Goal: Task Accomplishment & Management: Manage account settings

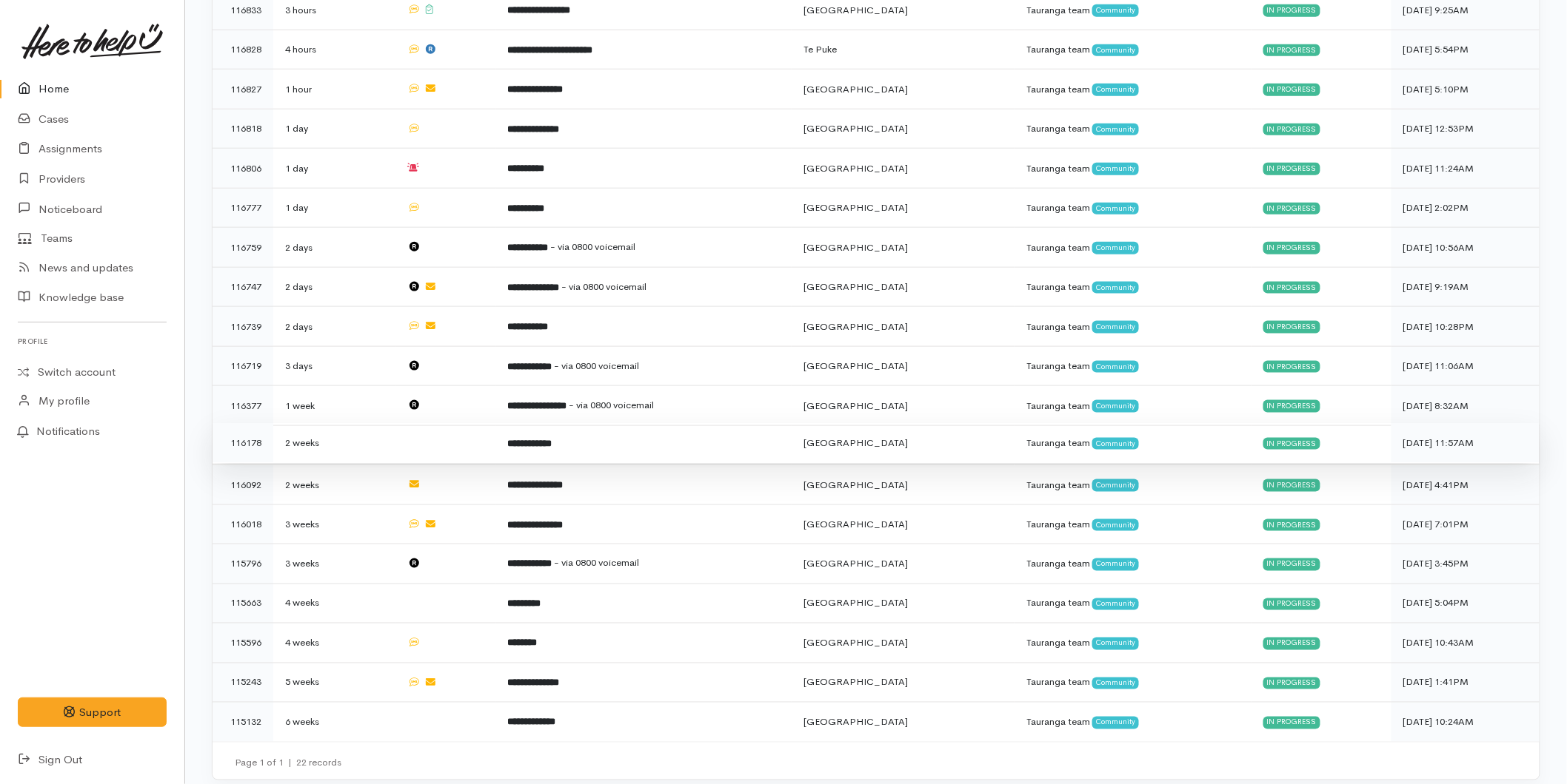
scroll to position [285, 0]
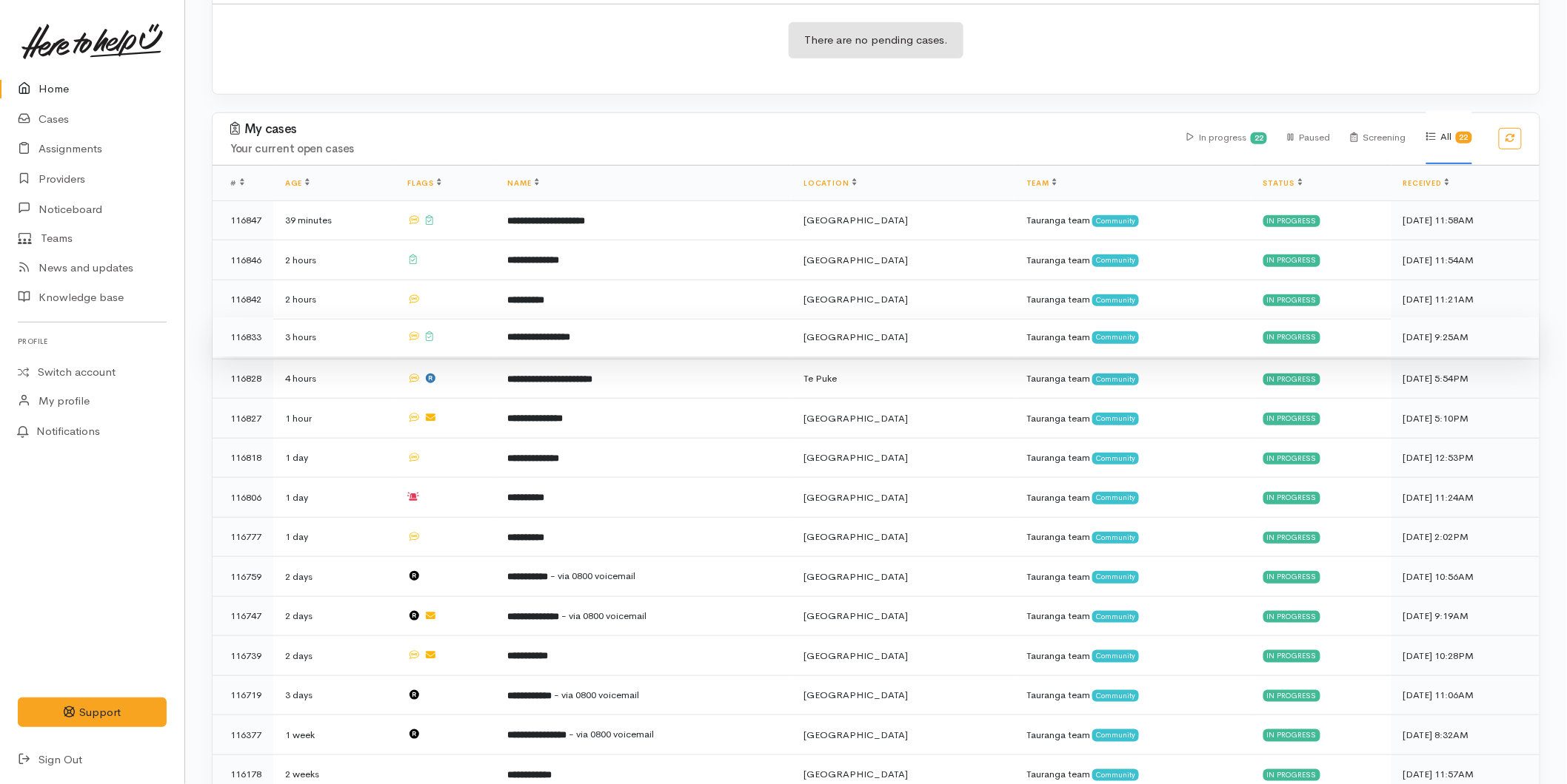
click at [543, 332] on b "**********" at bounding box center [539, 337] width 63 height 10
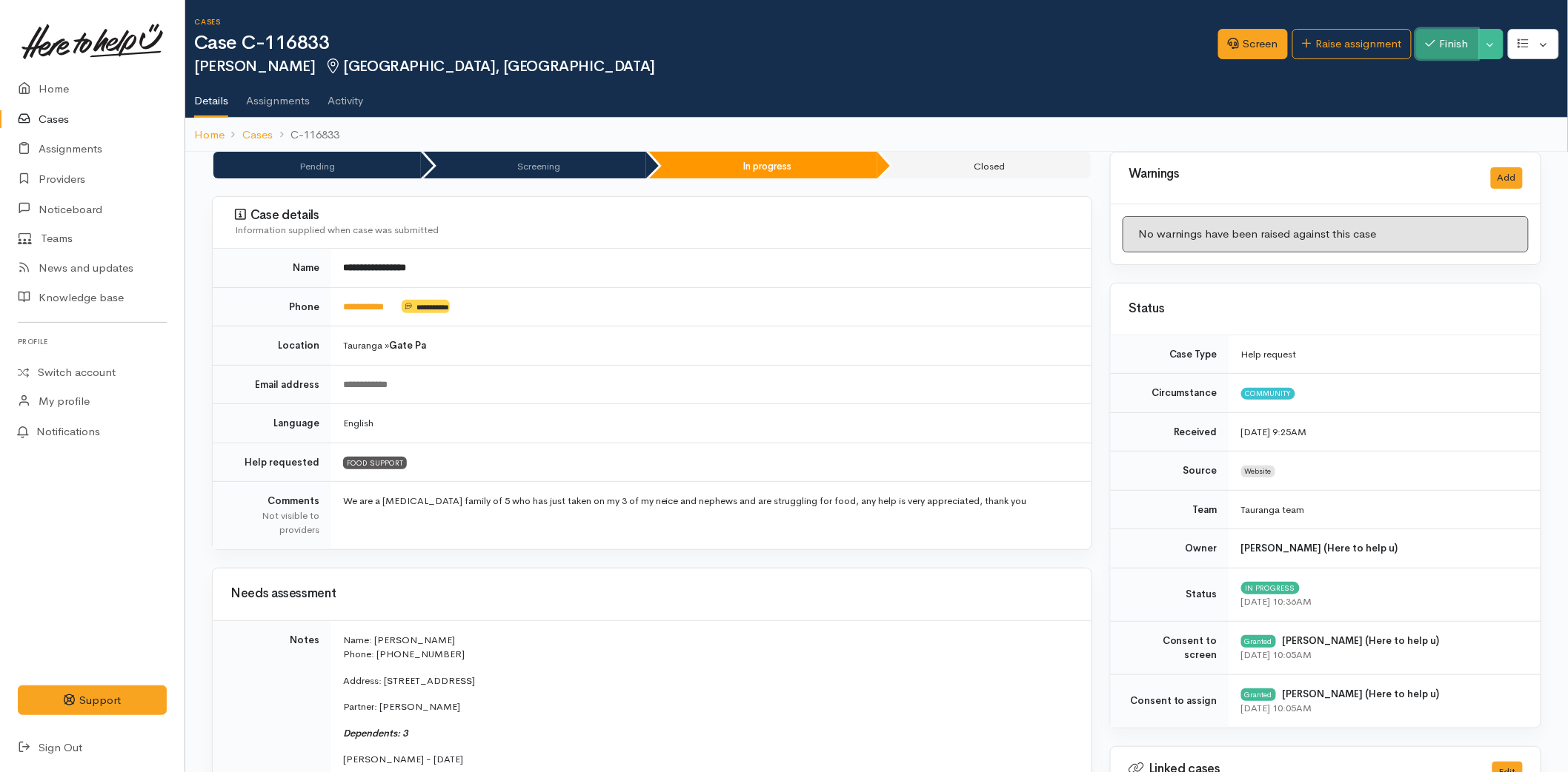
click at [1435, 47] on button "Finish" at bounding box center [1446, 44] width 62 height 31
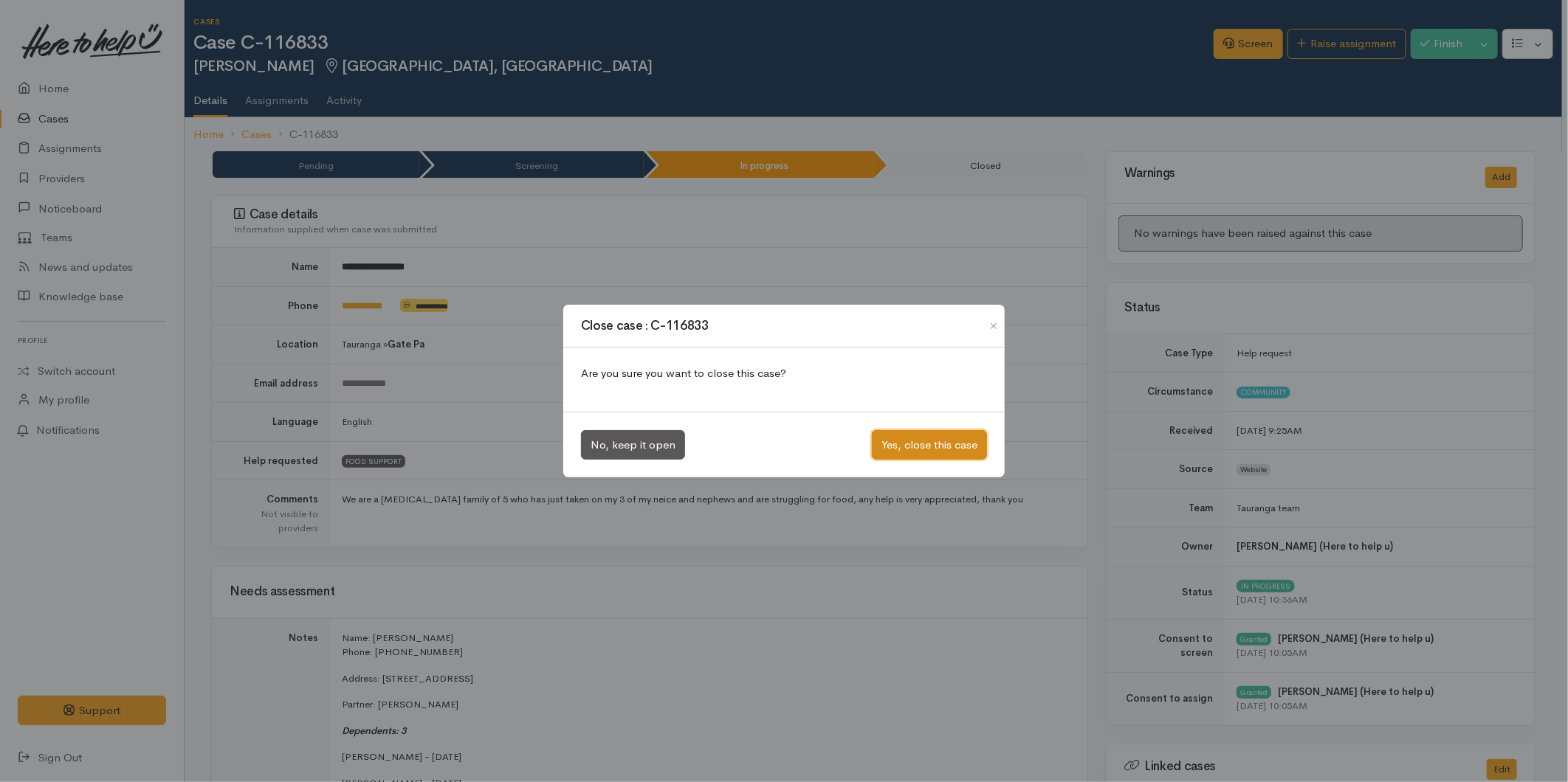
click at [925, 443] on button "Yes, close this case" at bounding box center [929, 446] width 116 height 31
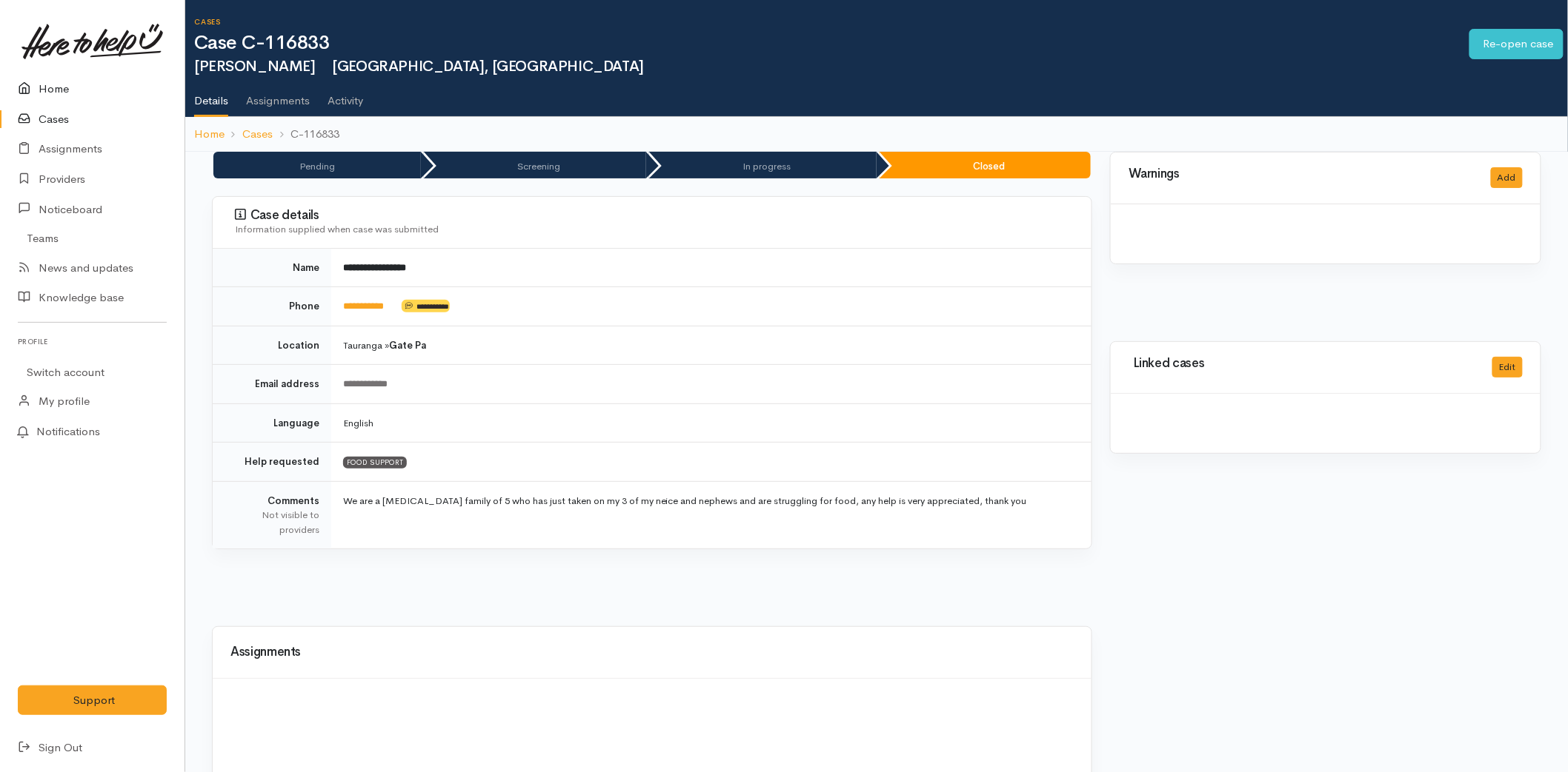
click at [60, 90] on link "Home" at bounding box center [92, 89] width 184 height 31
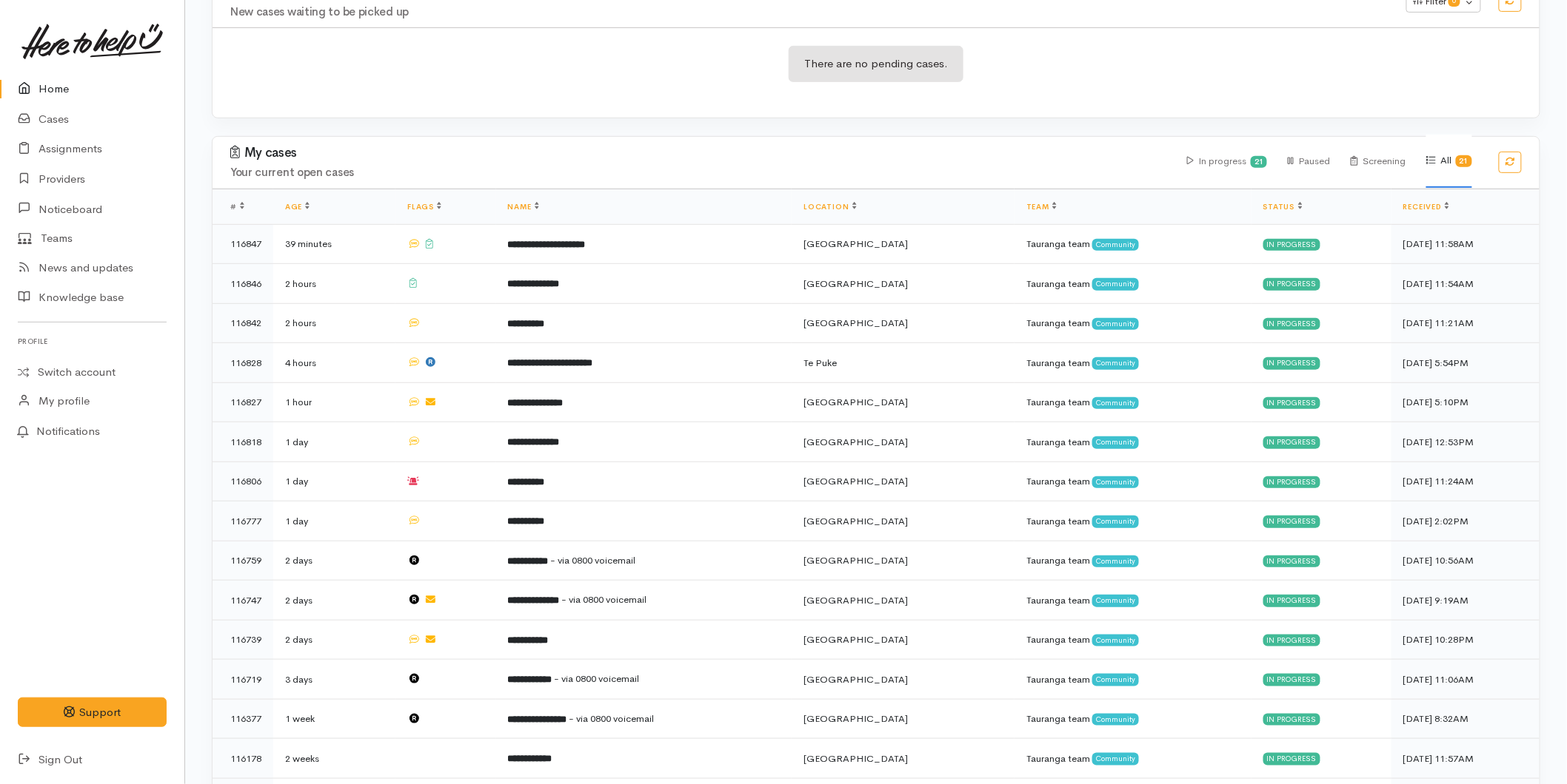
scroll to position [411, 0]
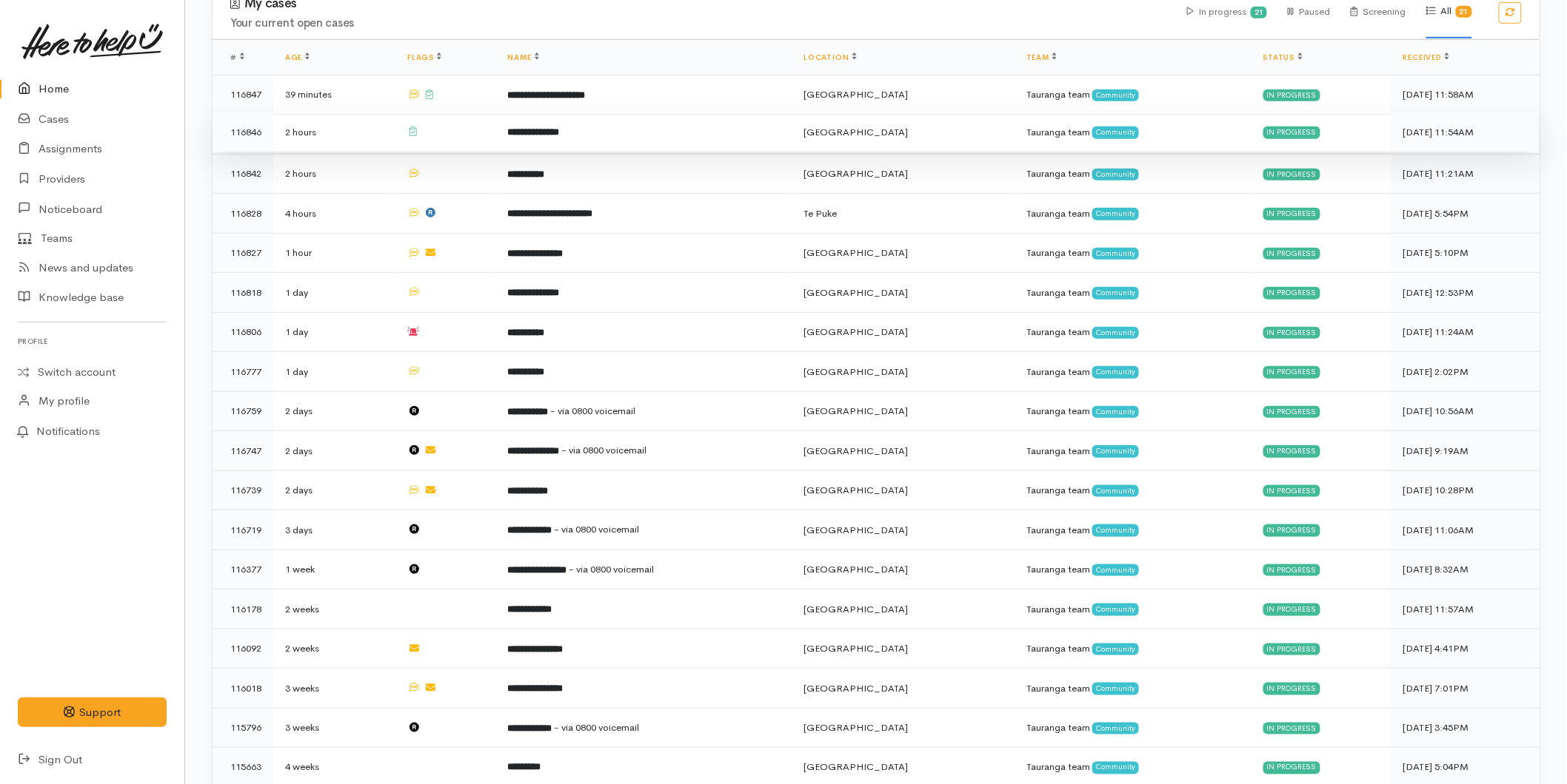
click at [561, 123] on td "**********" at bounding box center [644, 133] width 296 height 40
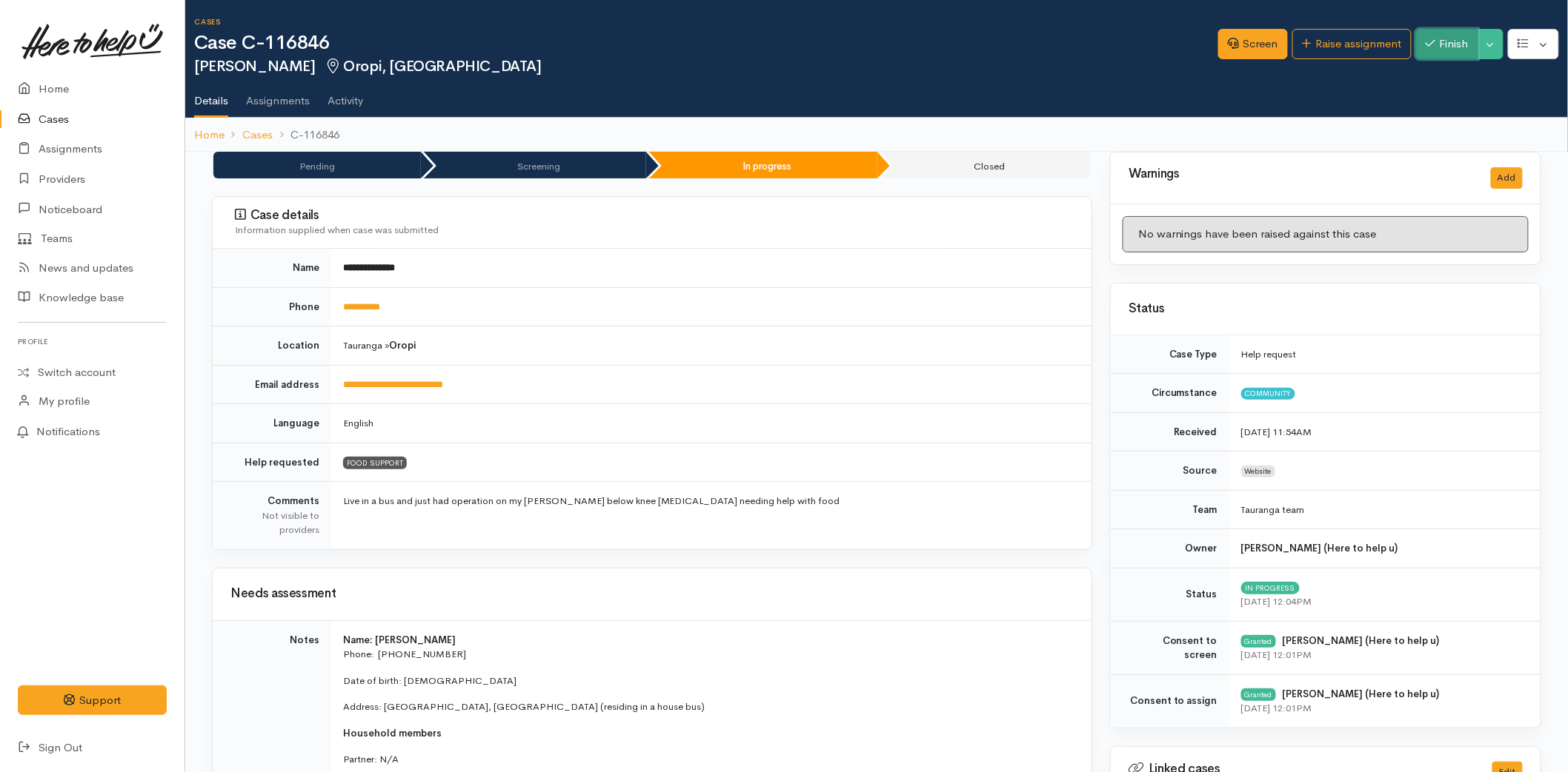
click at [1454, 49] on button "Finish" at bounding box center [1446, 44] width 62 height 31
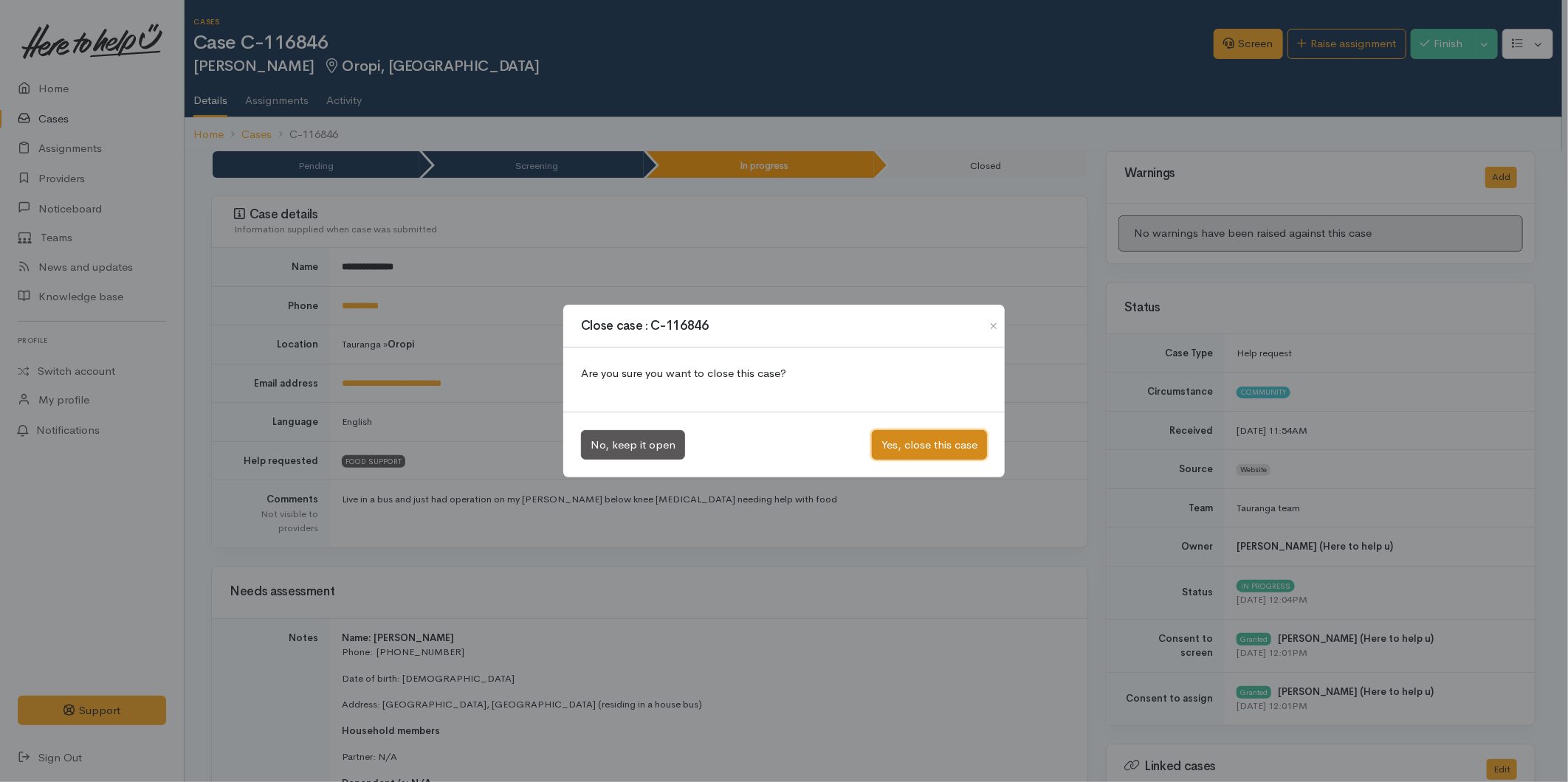
click at [903, 432] on button "Yes, close this case" at bounding box center [929, 446] width 116 height 31
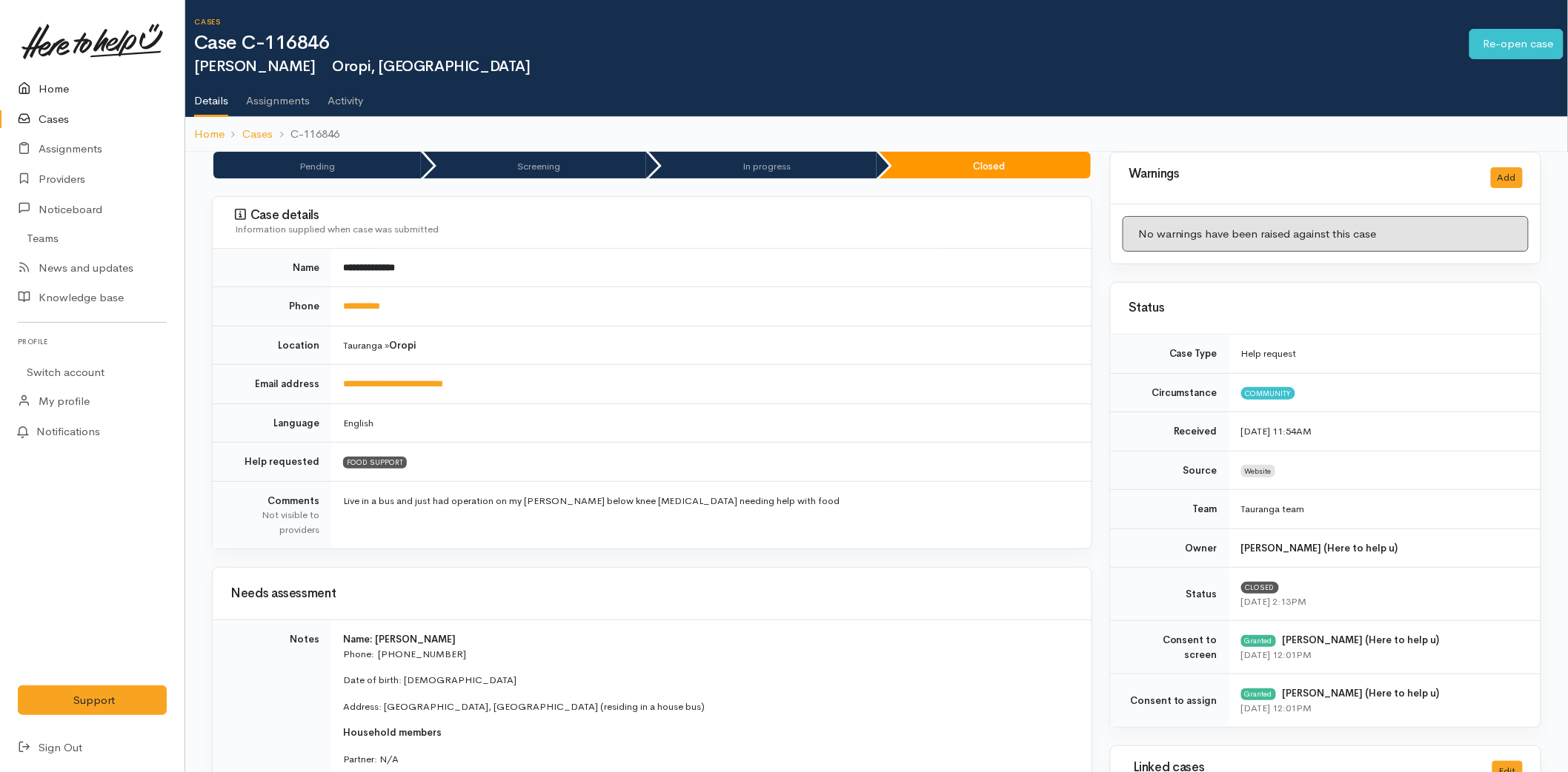
drag, startPoint x: 0, startPoint y: 0, endPoint x: 90, endPoint y: 94, distance: 130.1
click at [70, 86] on link "Home" at bounding box center [92, 89] width 184 height 31
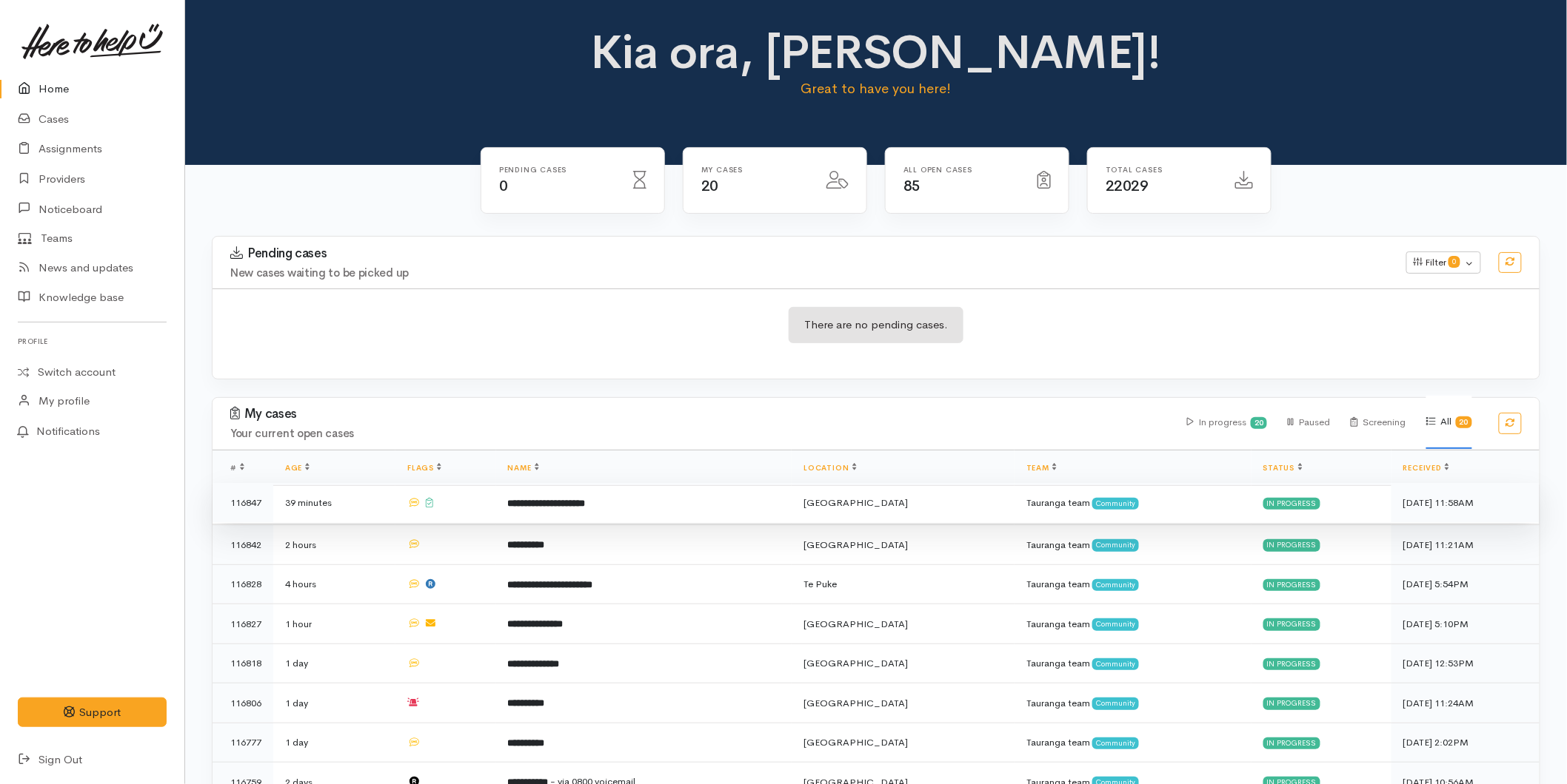
click at [530, 511] on td "**********" at bounding box center [644, 504] width 296 height 40
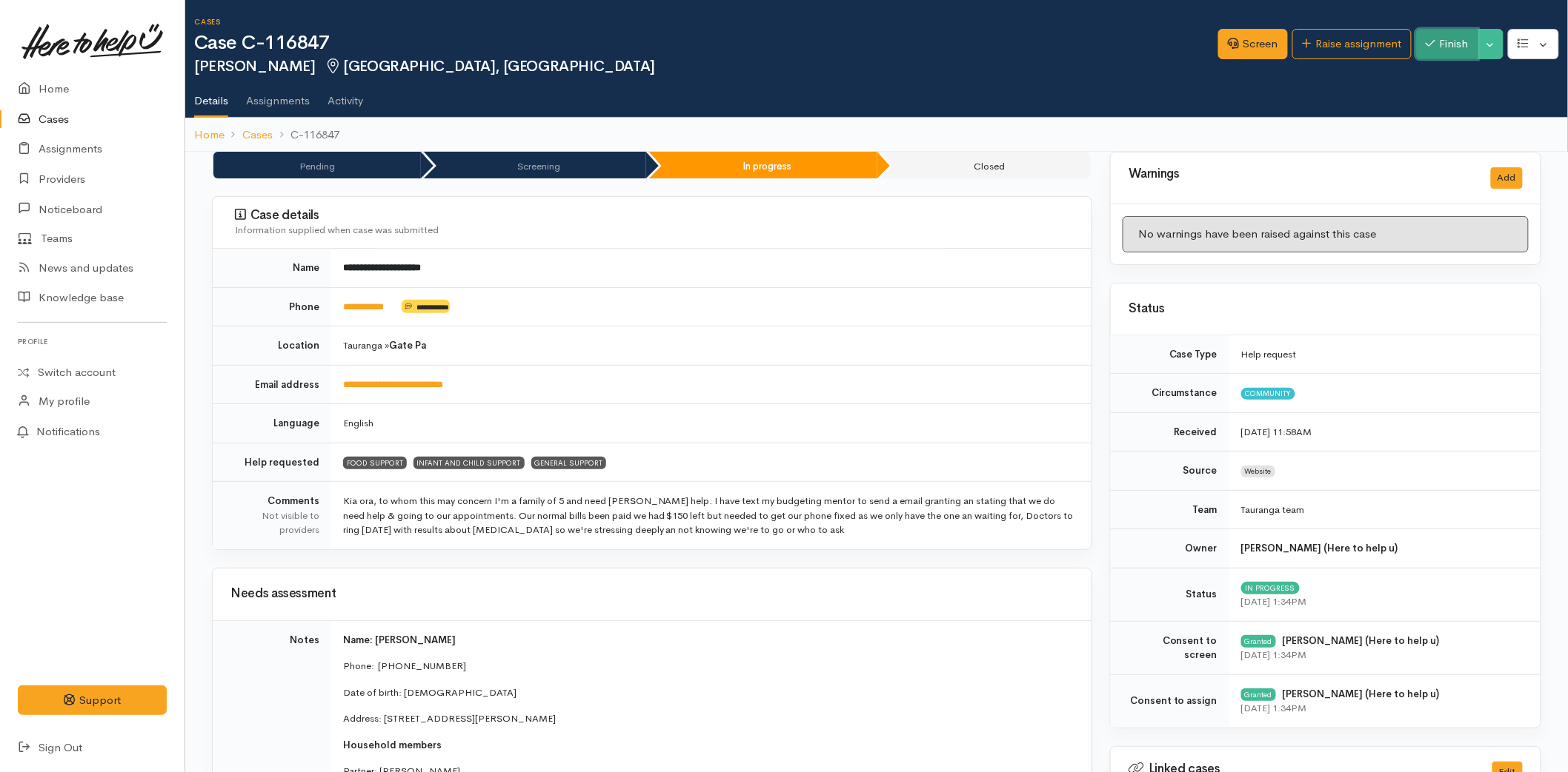
click at [1461, 43] on button "Finish" at bounding box center [1446, 44] width 62 height 31
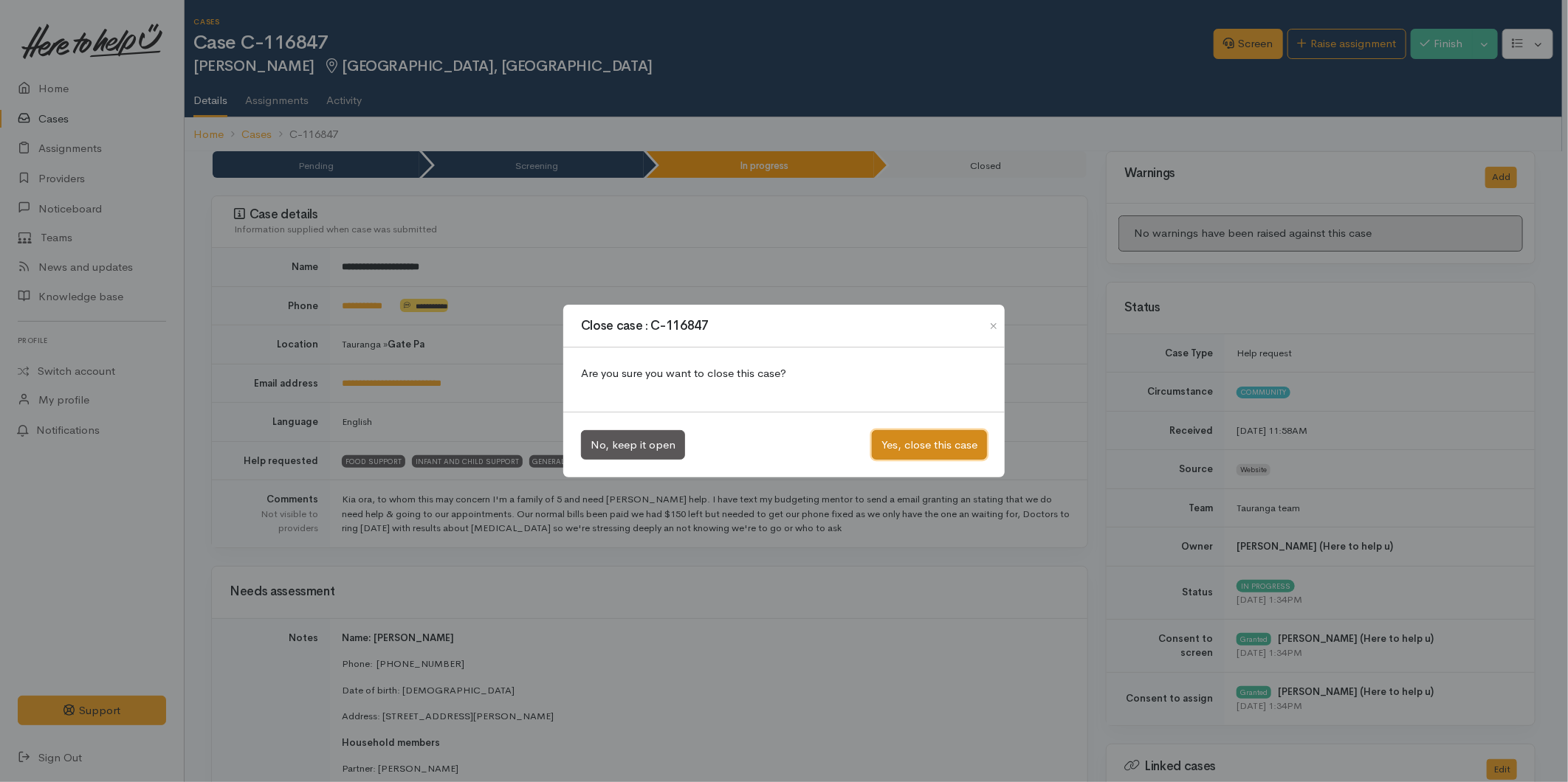
click at [912, 440] on button "Yes, close this case" at bounding box center [929, 446] width 116 height 31
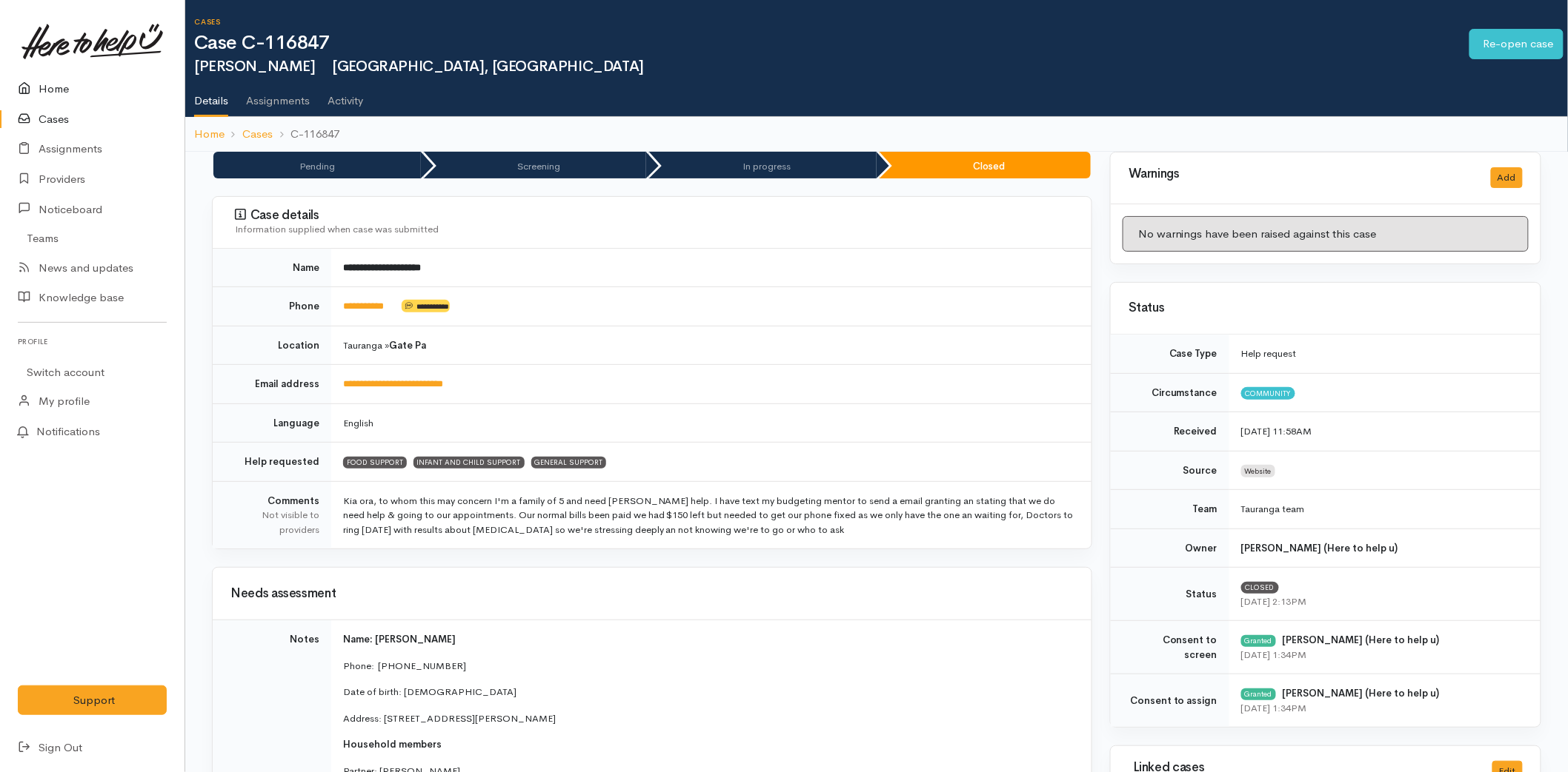
click at [47, 86] on link "Home" at bounding box center [92, 89] width 184 height 31
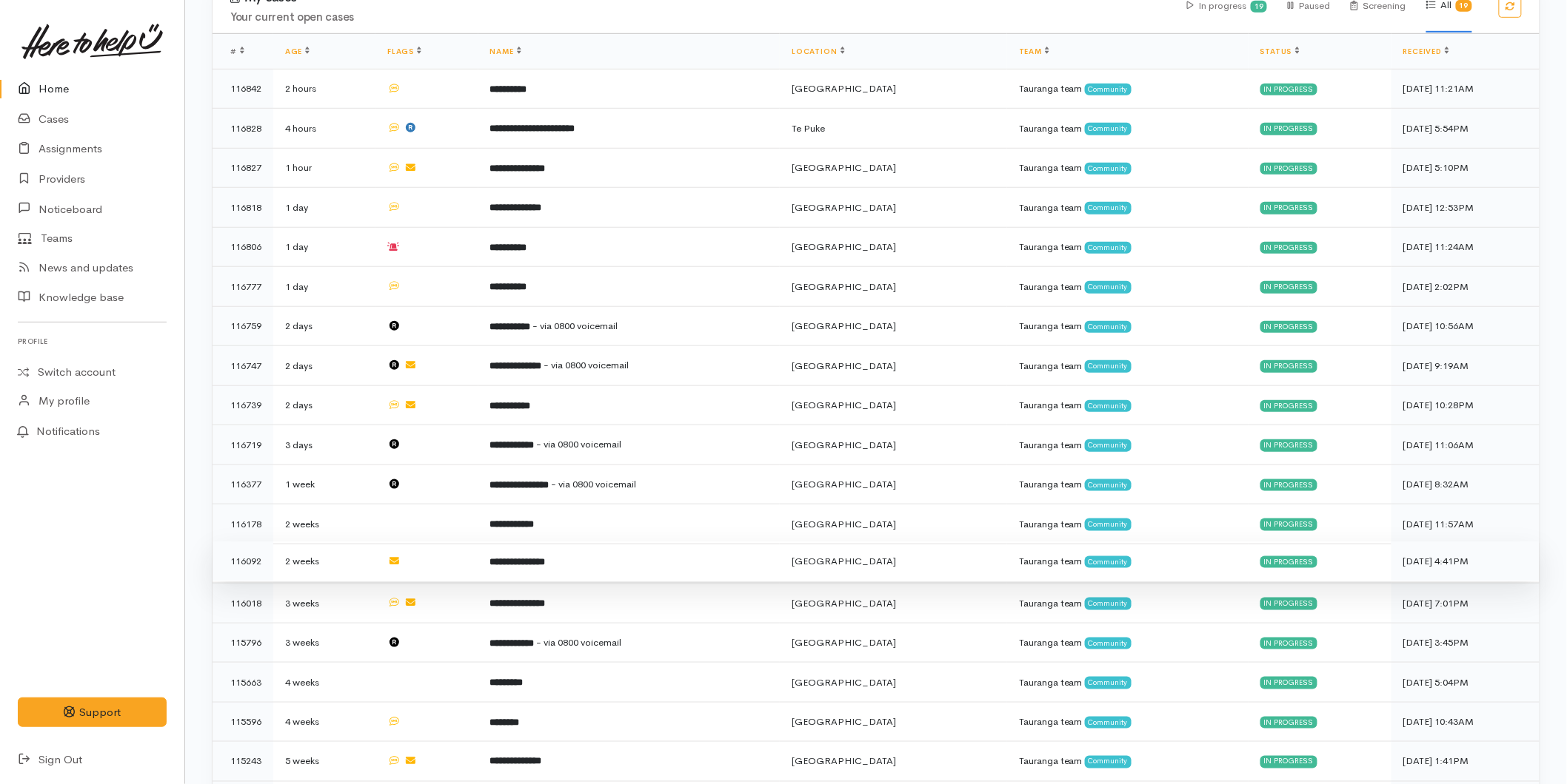
scroll to position [498, 0]
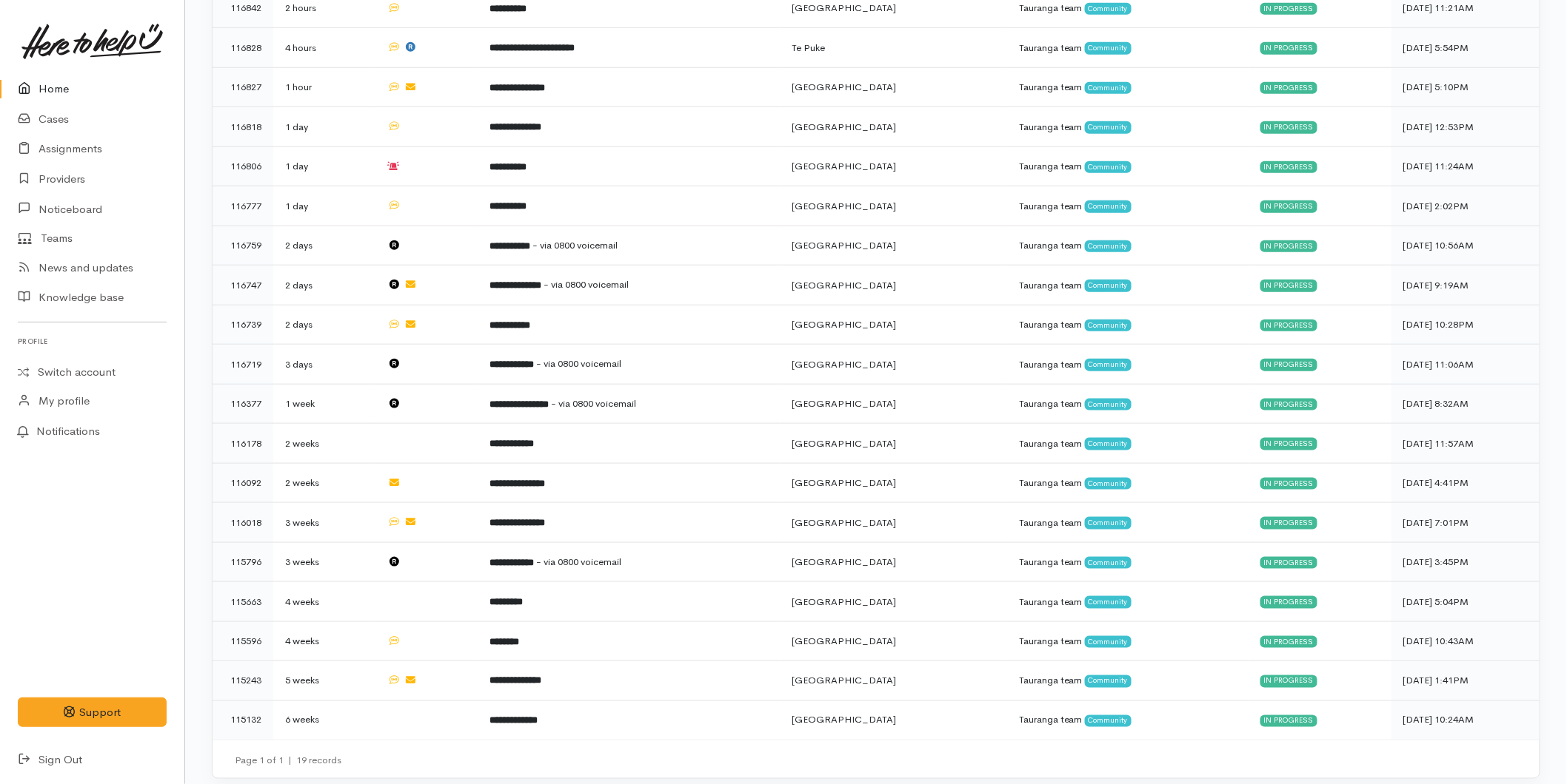
click at [83, 77] on link "Home" at bounding box center [92, 89] width 184 height 31
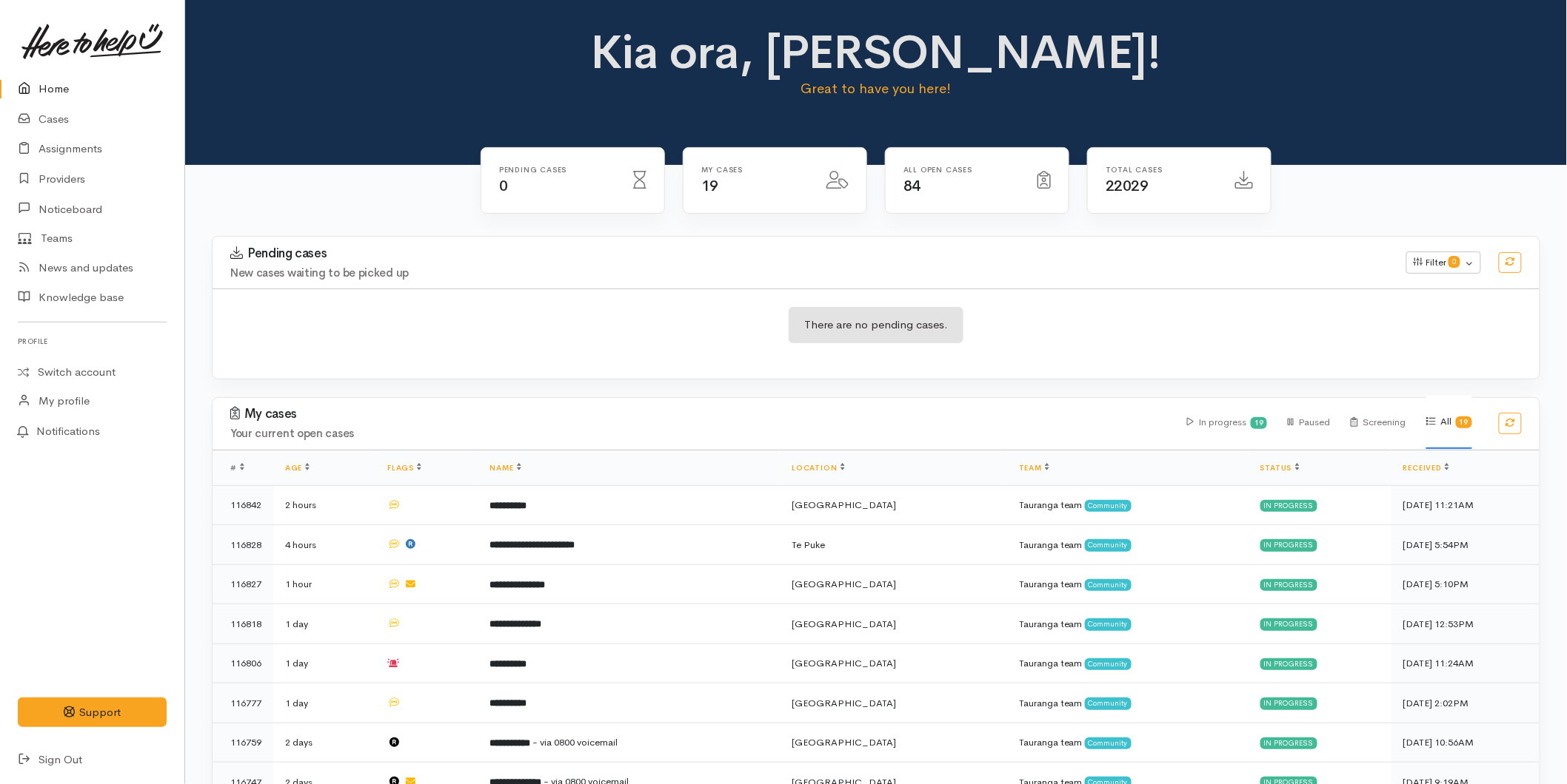
scroll to position [498, 0]
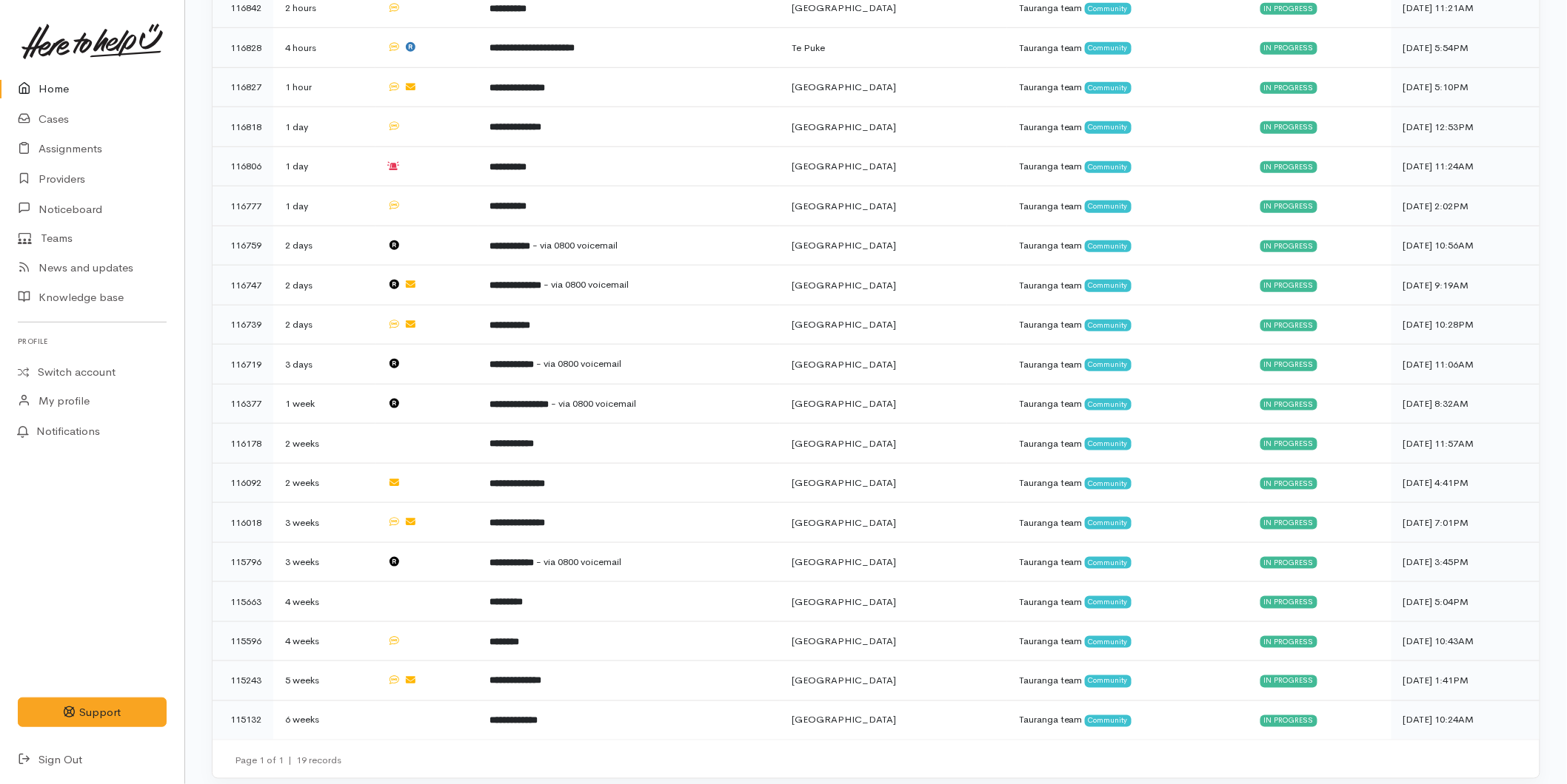
click at [57, 83] on link "Home" at bounding box center [92, 89] width 184 height 31
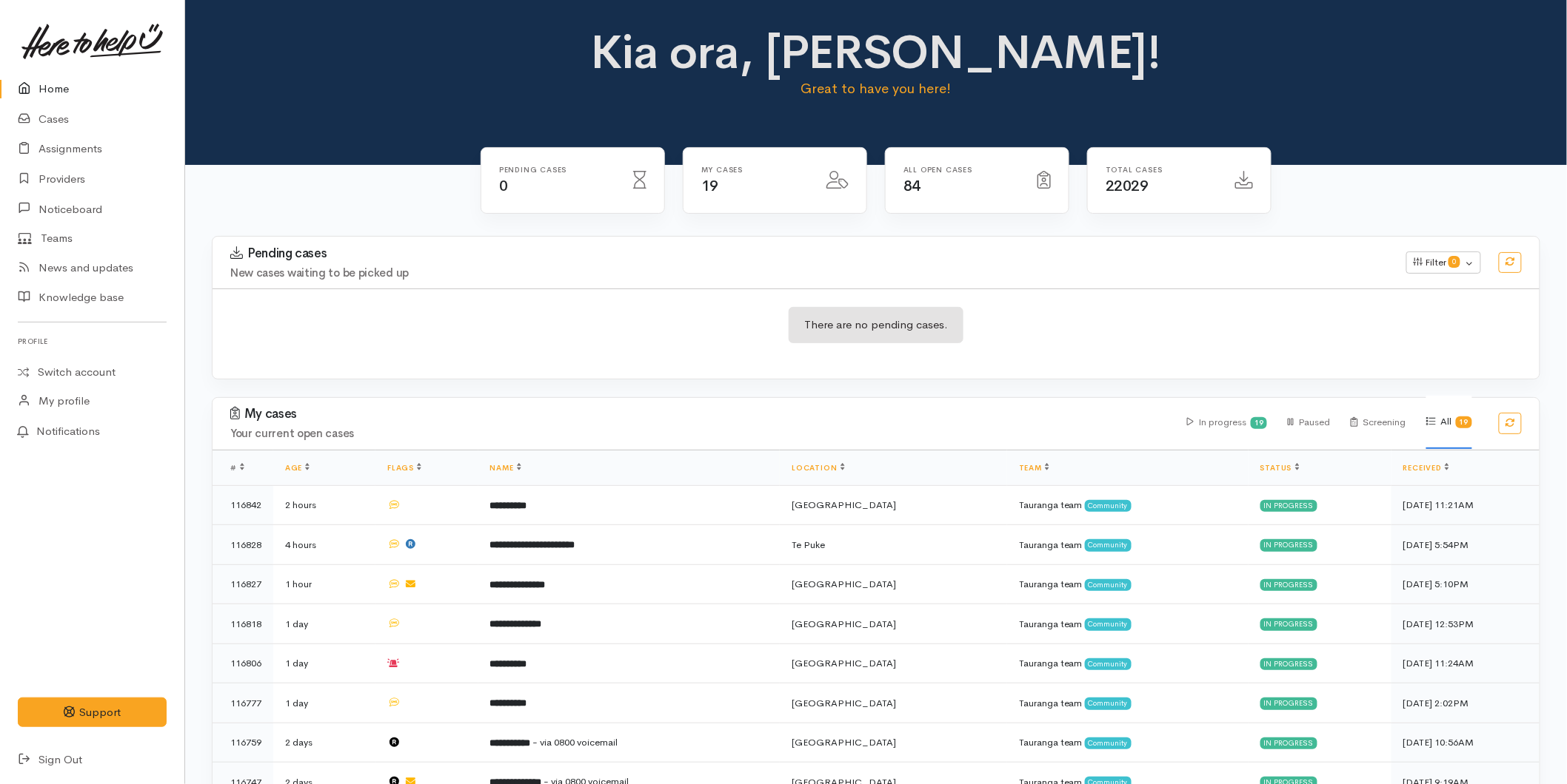
click at [15, 90] on link "Home" at bounding box center [92, 89] width 184 height 31
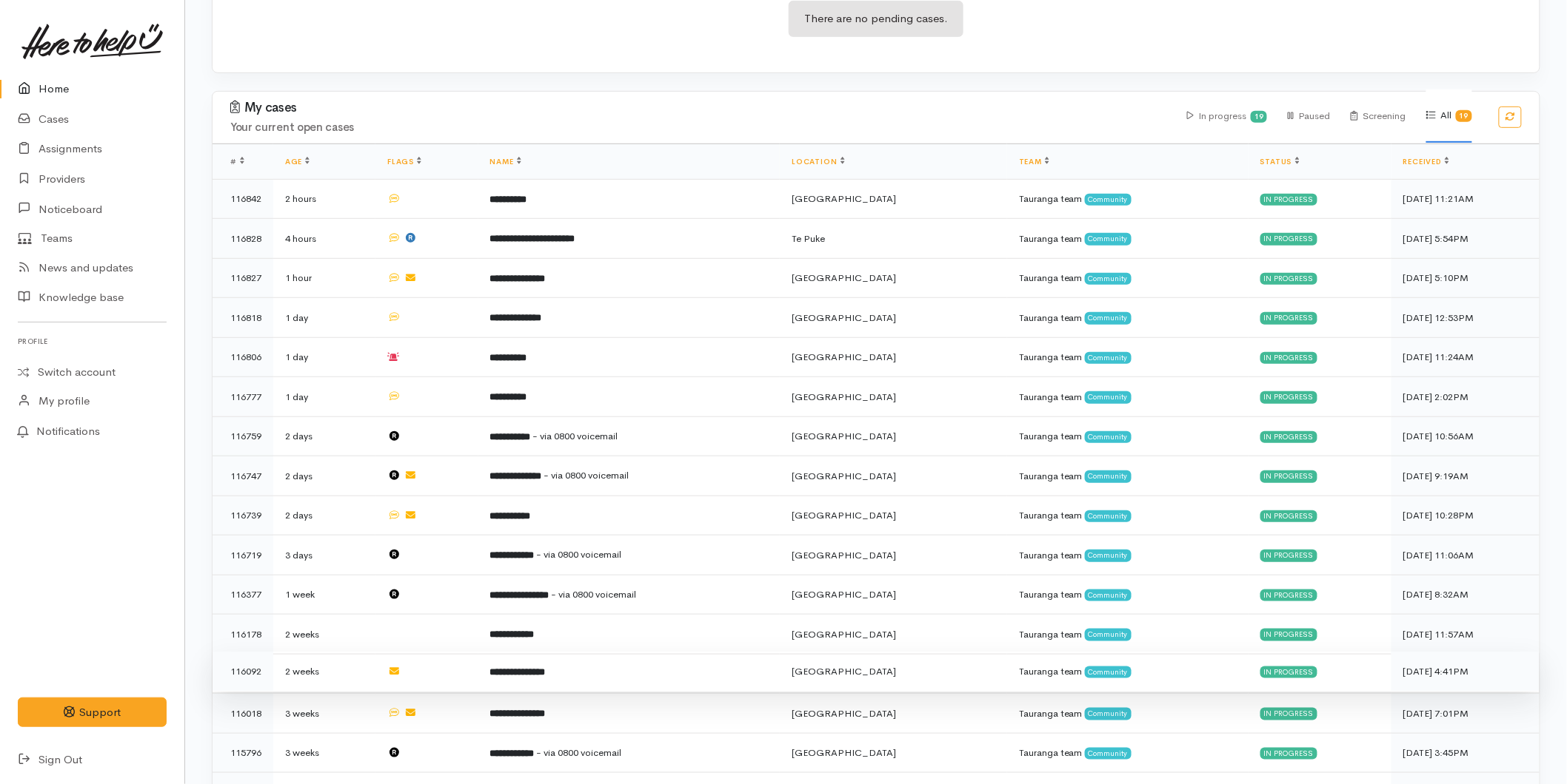
scroll to position [498, 0]
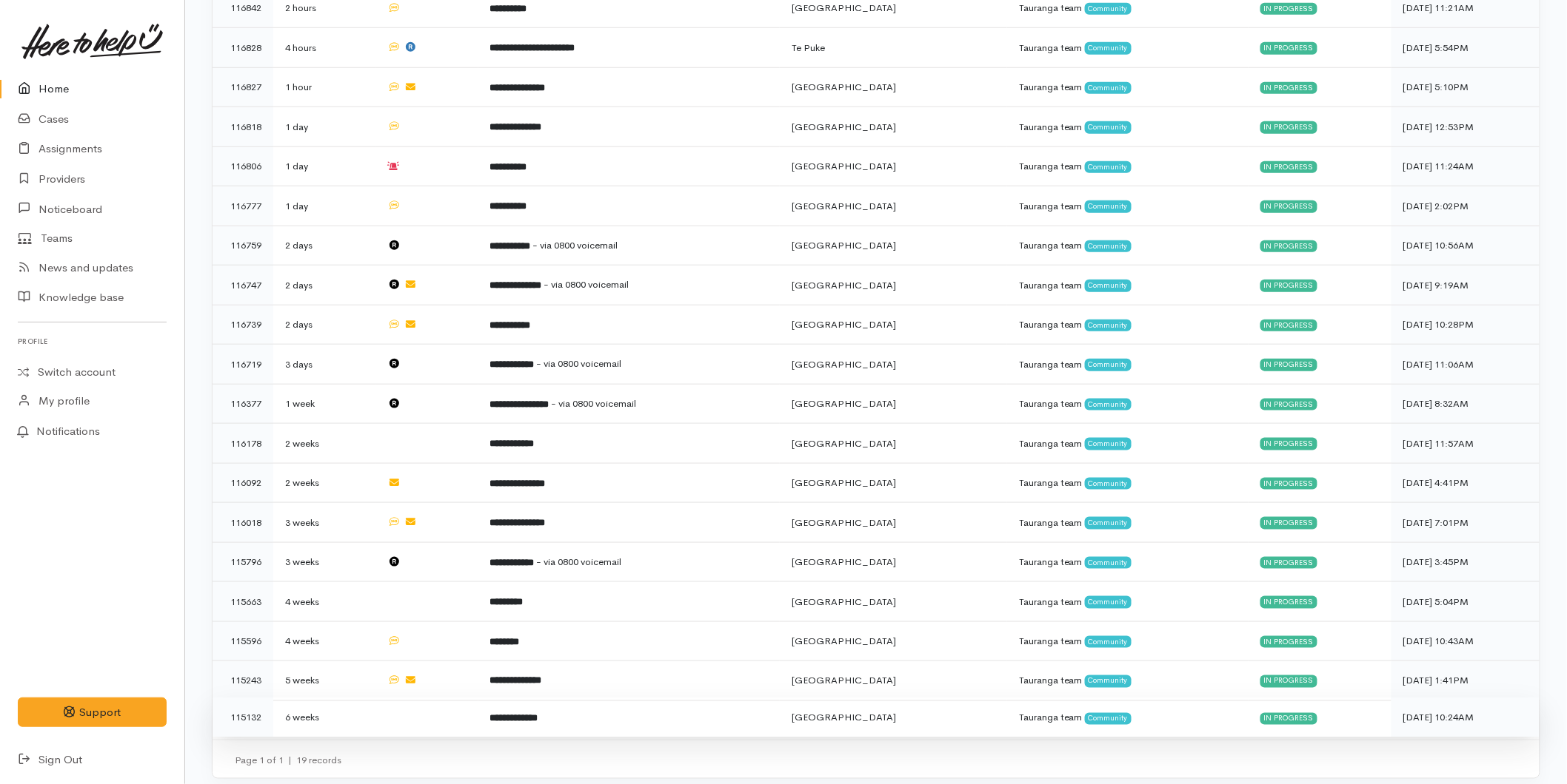
click at [657, 716] on td "**********" at bounding box center [628, 718] width 302 height 39
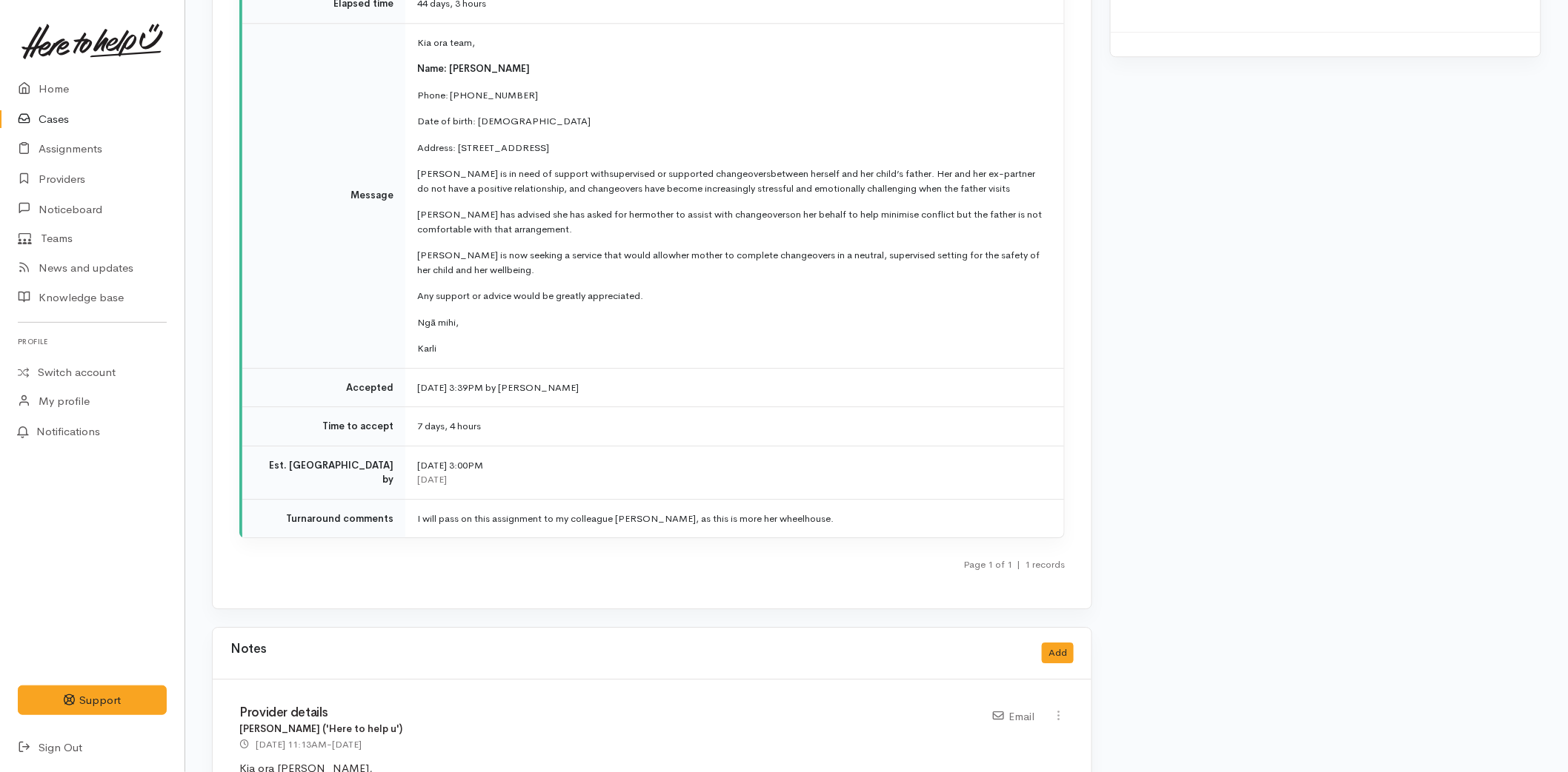
scroll to position [1892, 0]
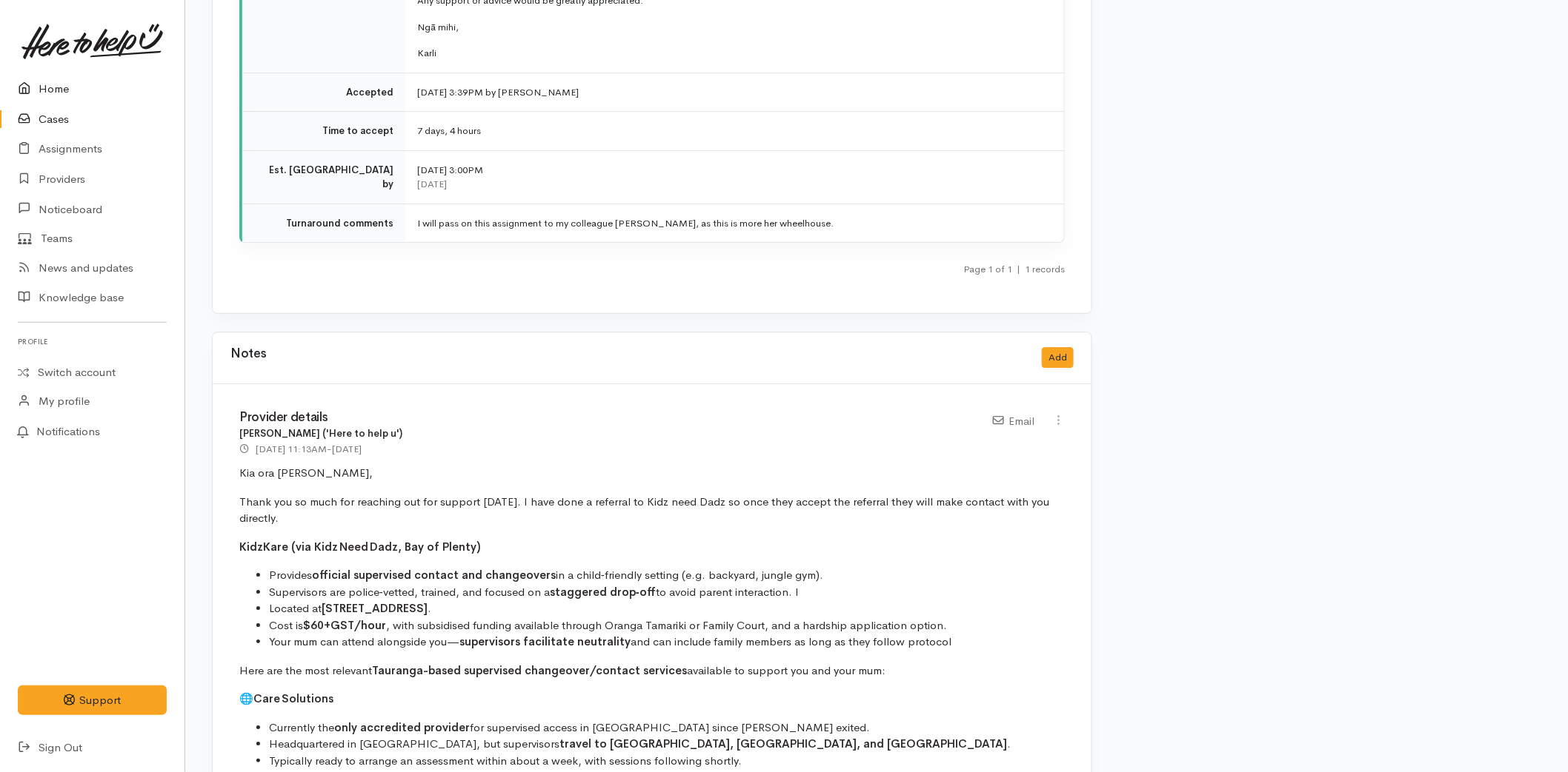
click at [73, 93] on link "Home" at bounding box center [92, 89] width 184 height 31
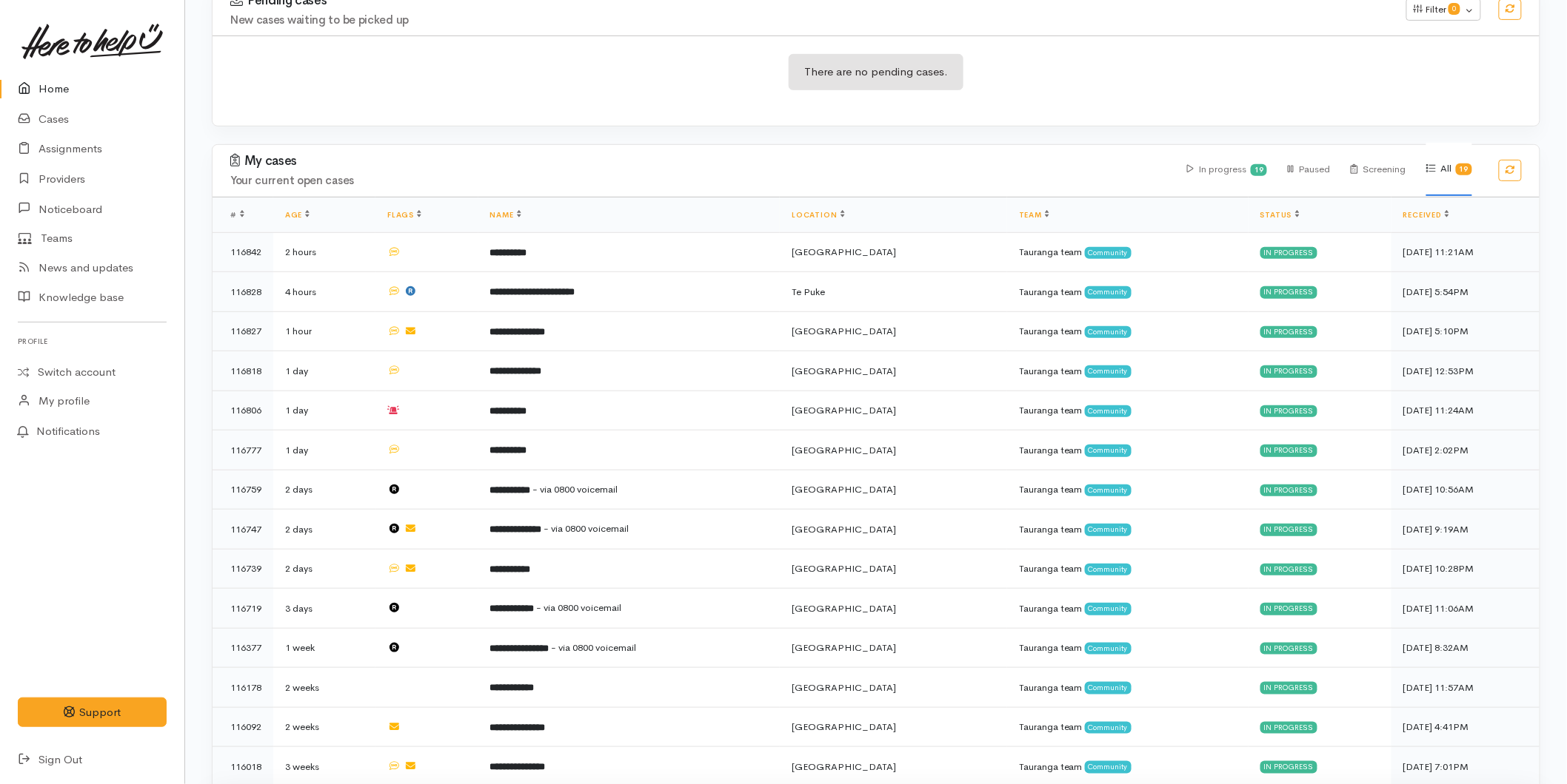
scroll to position [498, 0]
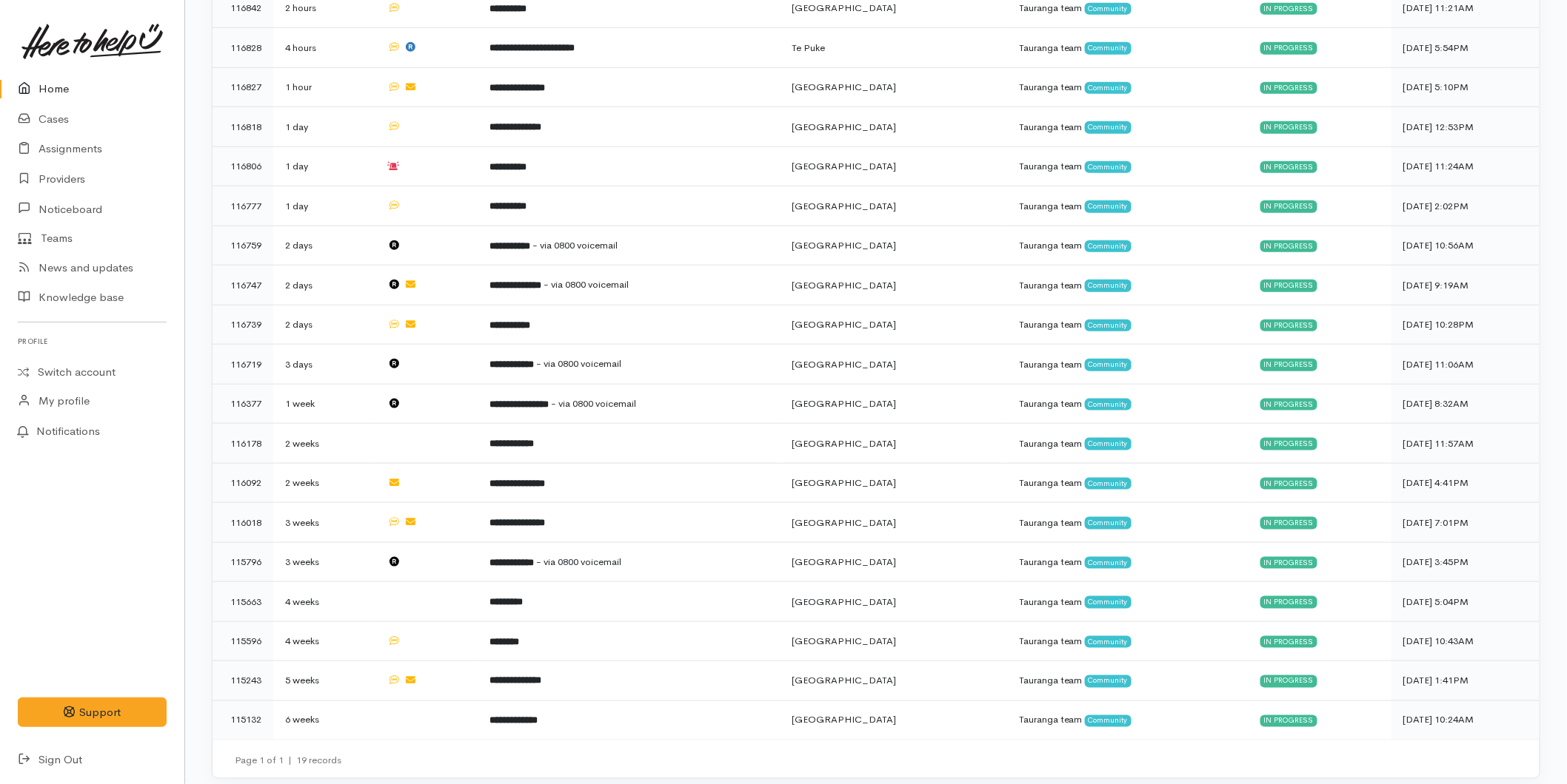
click at [60, 96] on link "Home" at bounding box center [92, 89] width 184 height 31
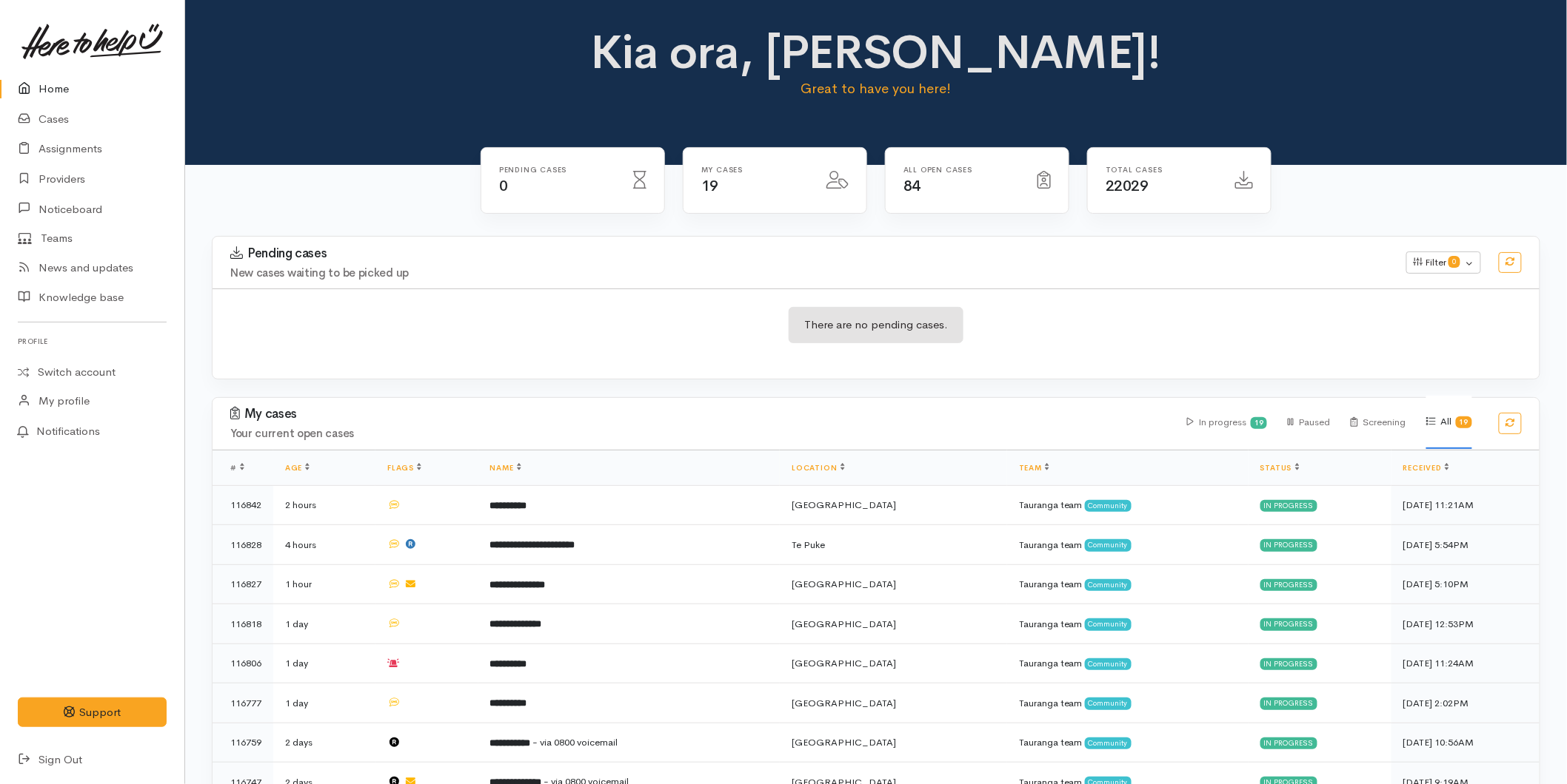
click at [57, 86] on link "Home" at bounding box center [92, 89] width 184 height 31
